Goal: Task Accomplishment & Management: Use online tool/utility

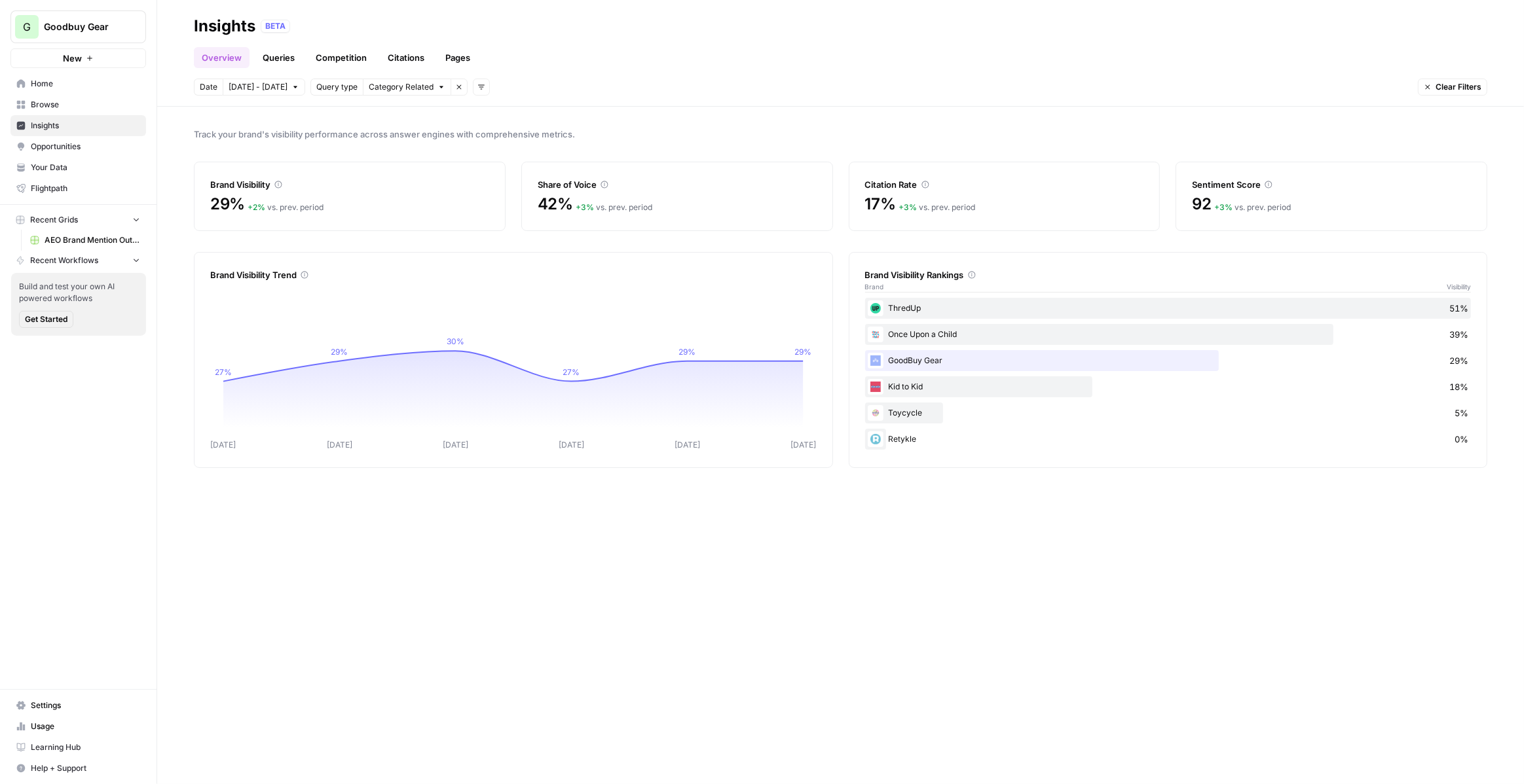
click at [71, 148] on span "Opportunities" at bounding box center [85, 147] width 110 height 12
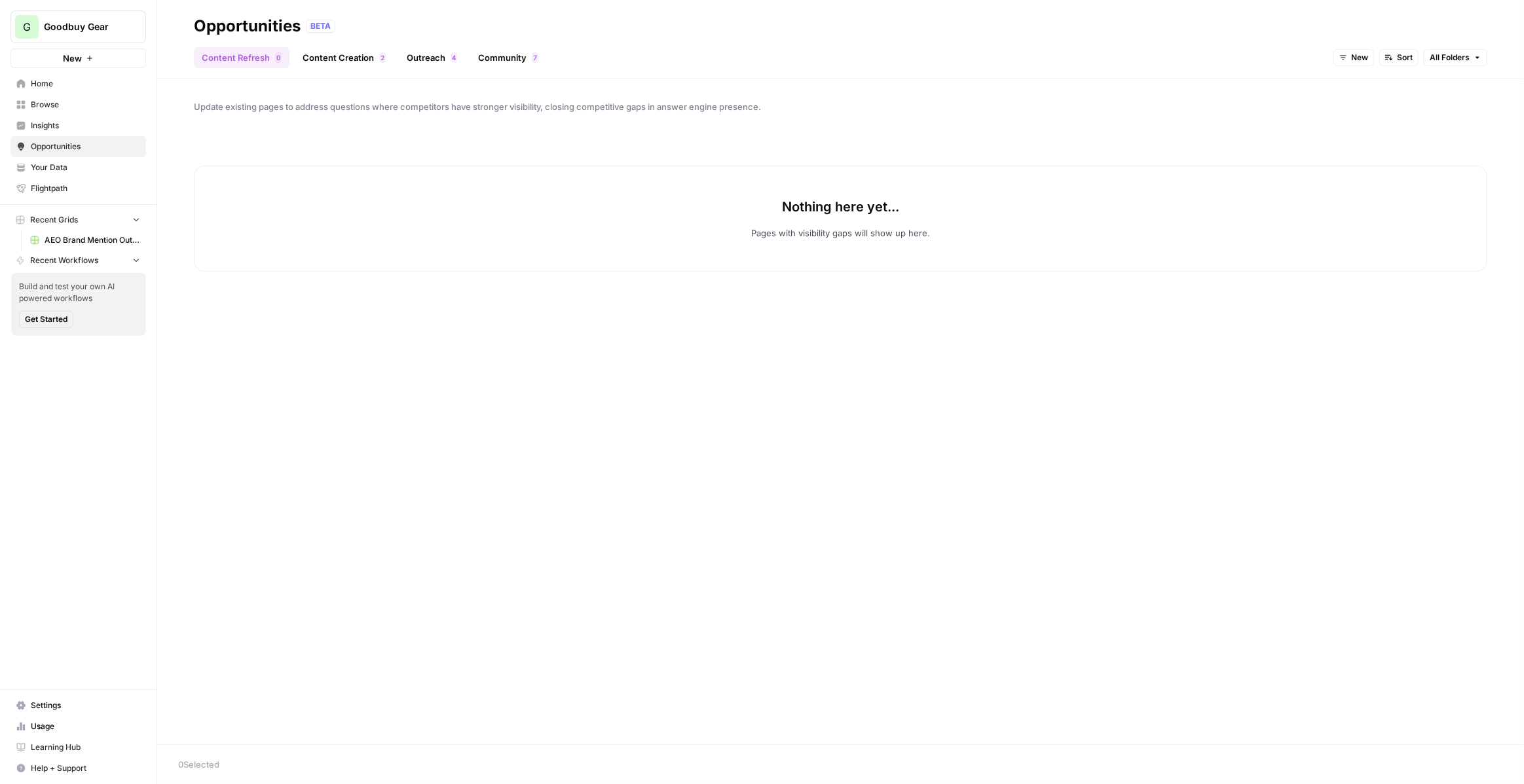
click at [64, 115] on link "Insights" at bounding box center [77, 125] width 136 height 21
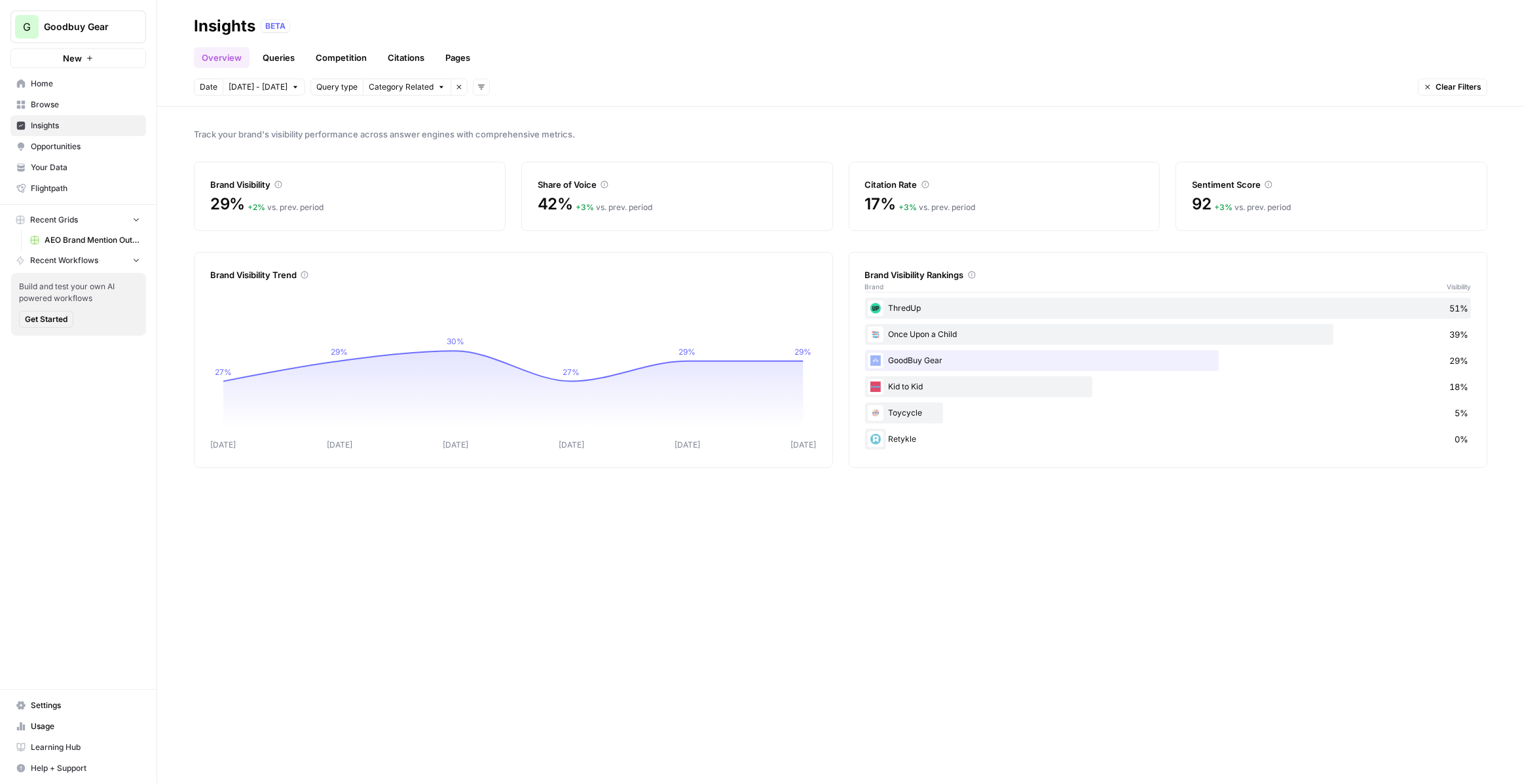
click at [277, 46] on div "Overview Queries Competition Citations Pages" at bounding box center [840, 53] width 1293 height 31
click at [277, 50] on link "Queries" at bounding box center [279, 57] width 48 height 21
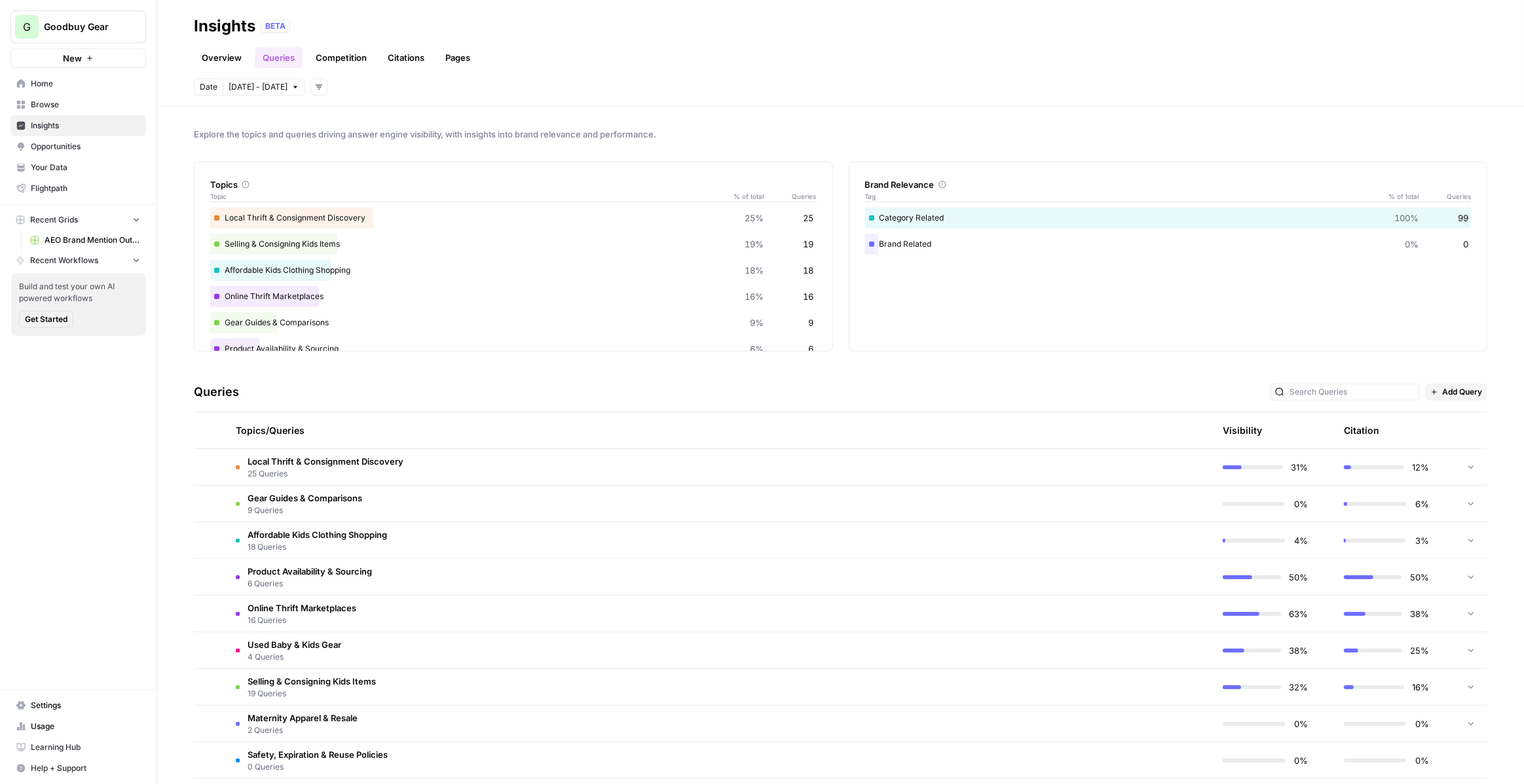
scroll to position [52, 0]
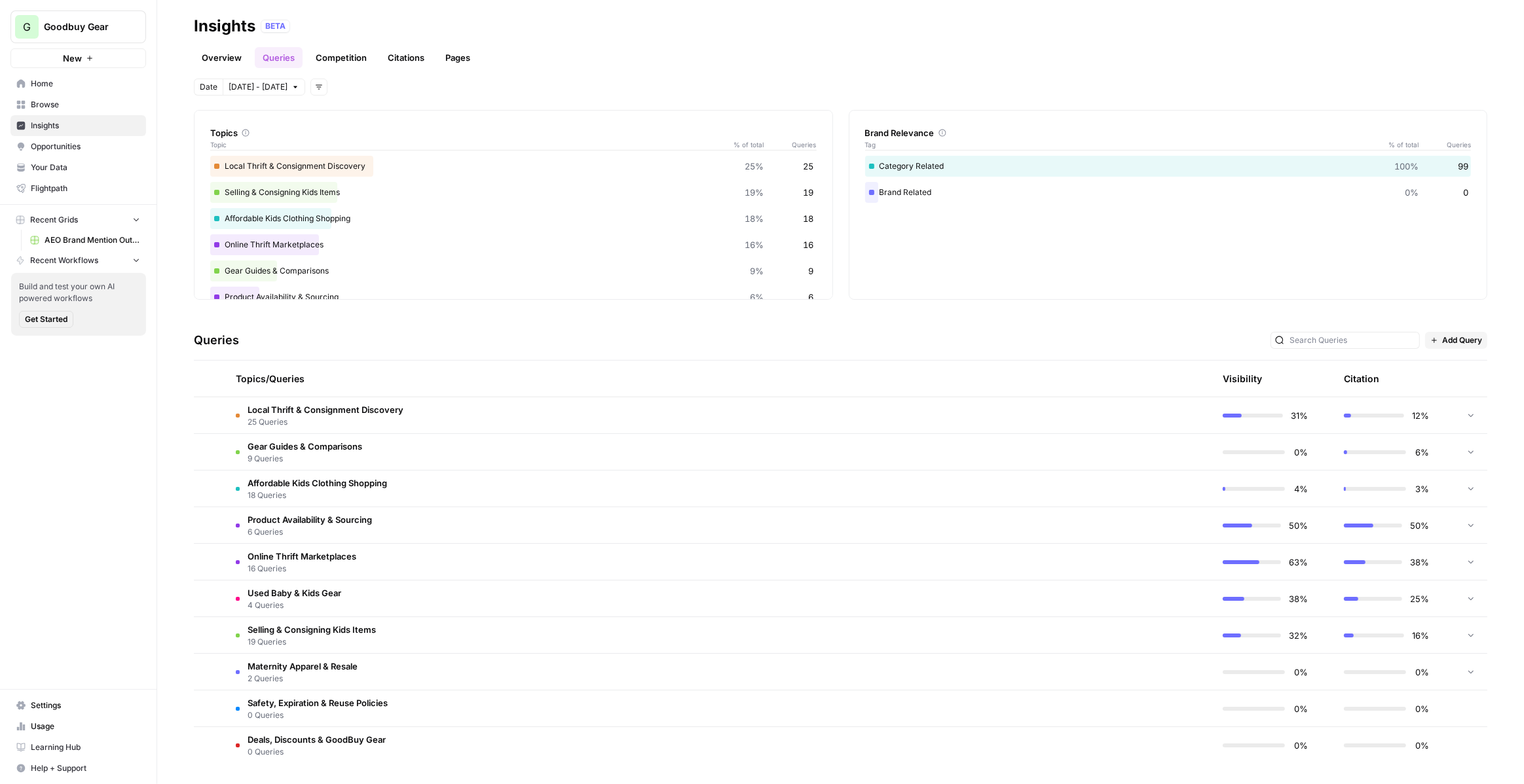
click at [823, 335] on div "Queries Add Query" at bounding box center [840, 340] width 1293 height 40
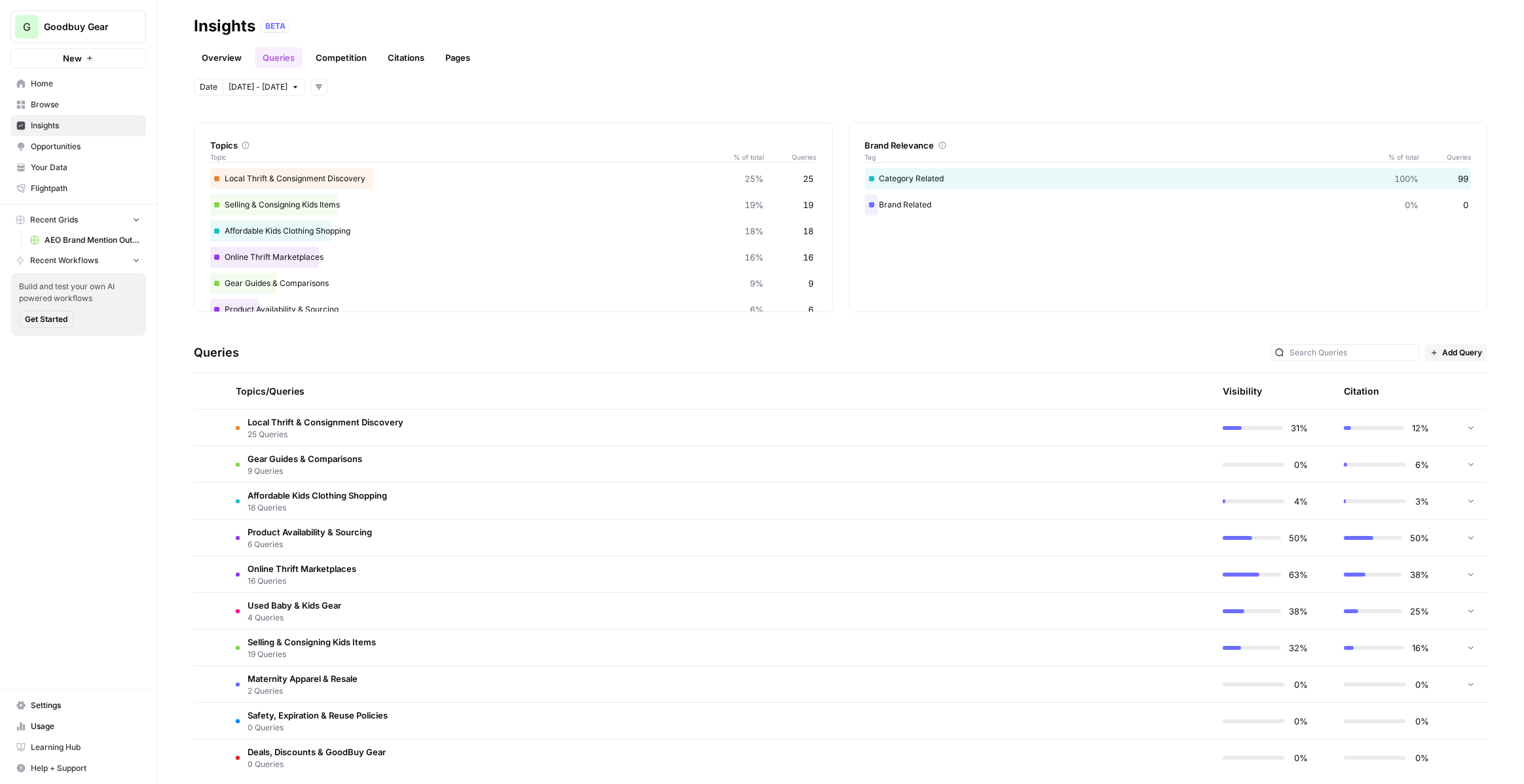
scroll to position [40, 0]
